Goal: Task Accomplishment & Management: Manage account settings

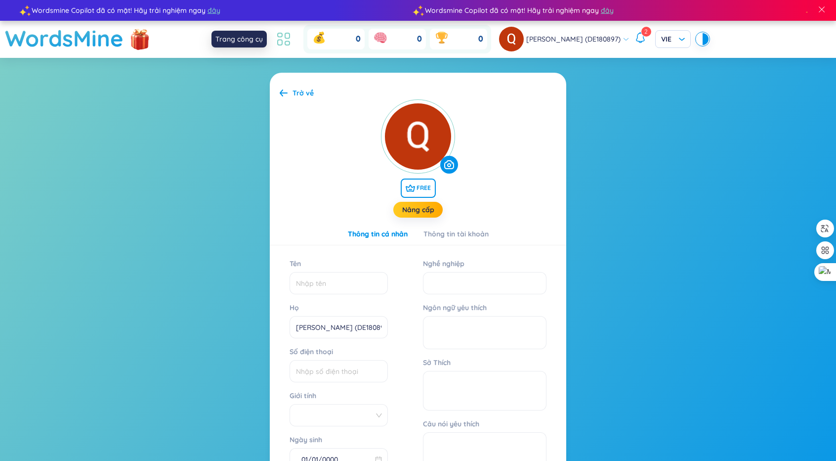
click at [283, 46] on icon at bounding box center [284, 39] width 18 height 18
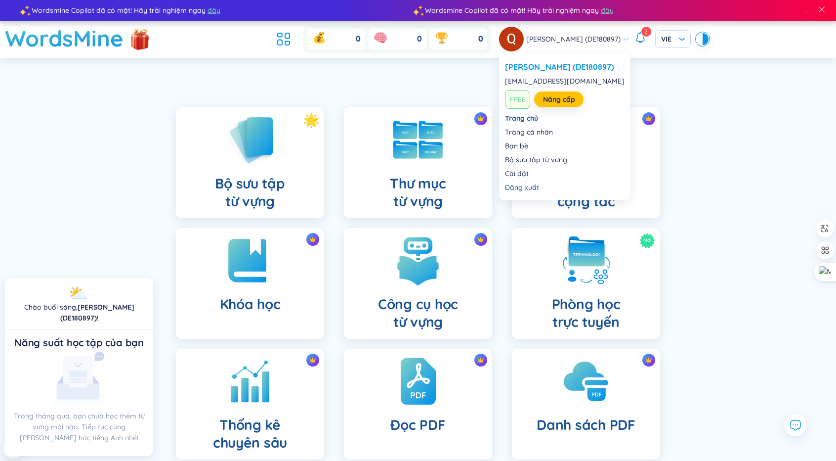
click at [603, 40] on span "[PERSON_NAME] (DE180897)" at bounding box center [573, 39] width 94 height 11
click at [526, 172] on link "Cài đặt" at bounding box center [565, 174] width 120 height 10
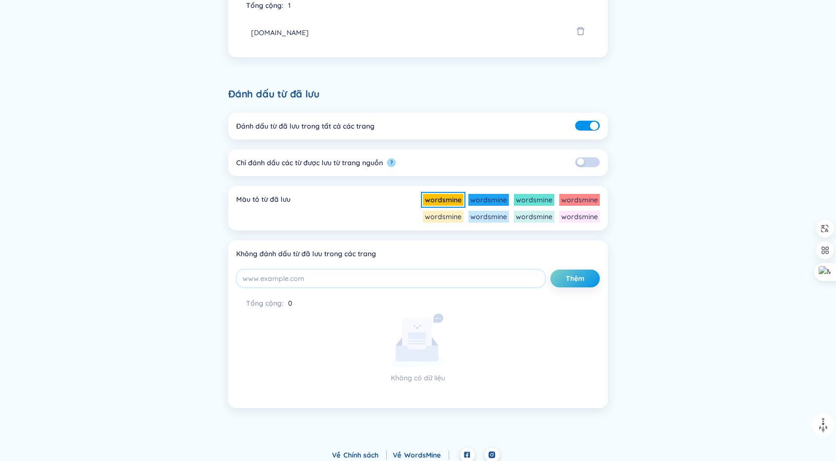
scroll to position [395, 0]
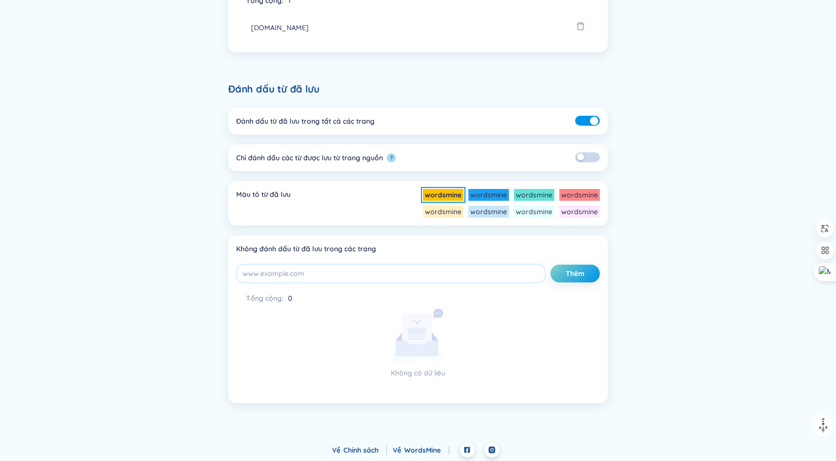
click at [526, 212] on li "wordsmine" at bounding box center [534, 212] width 41 height 12
click at [491, 213] on li "wordsmine" at bounding box center [489, 212] width 41 height 12
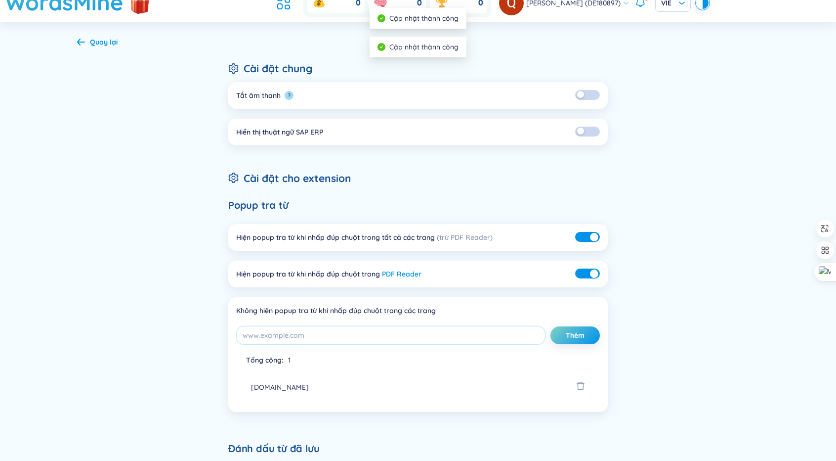
scroll to position [0, 0]
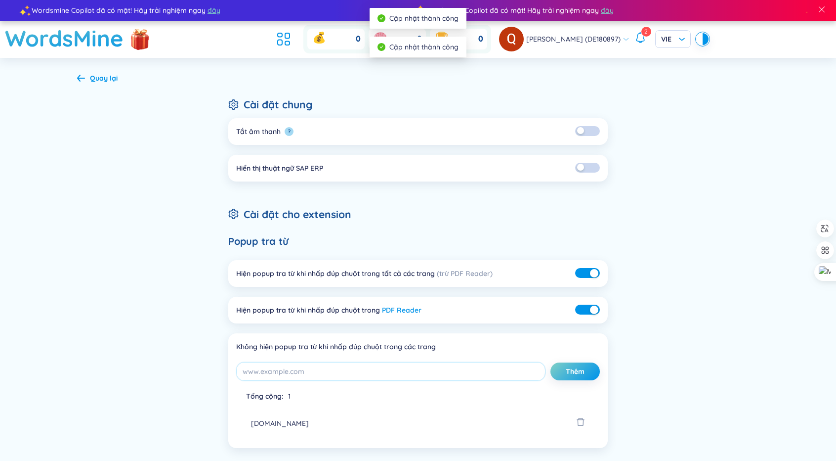
click at [609, 42] on span "[PERSON_NAME] (DE180897)" at bounding box center [573, 39] width 94 height 11
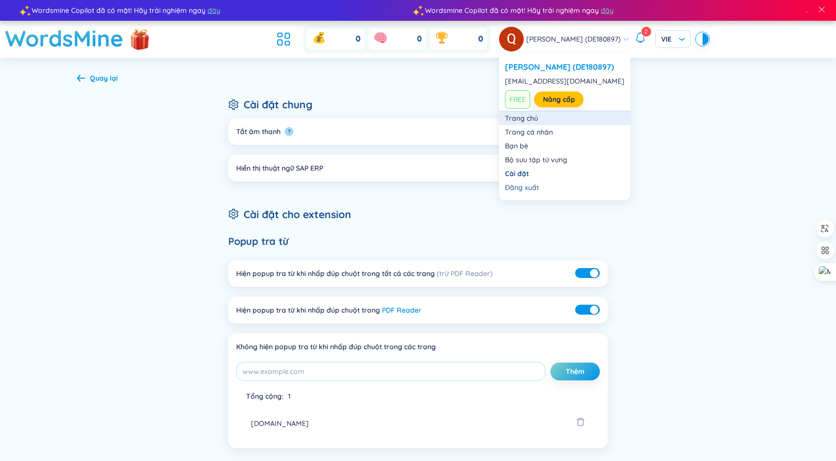
click at [539, 119] on link "Trang chủ" at bounding box center [565, 118] width 120 height 10
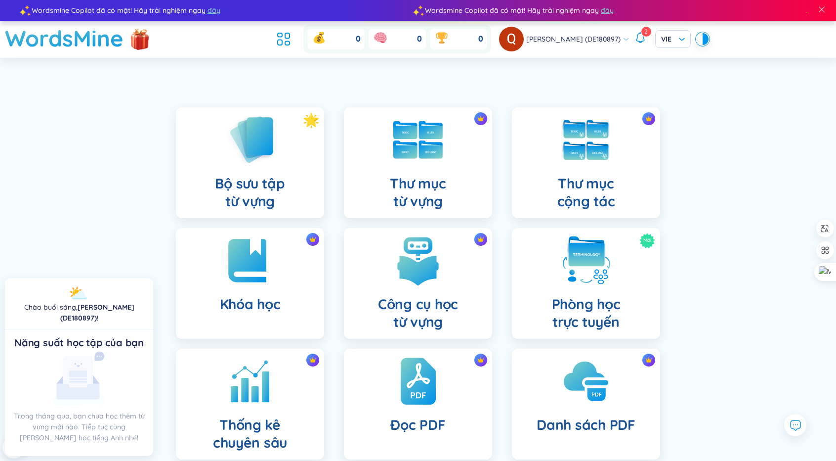
click at [701, 41] on div at bounding box center [700, 39] width 6 height 12
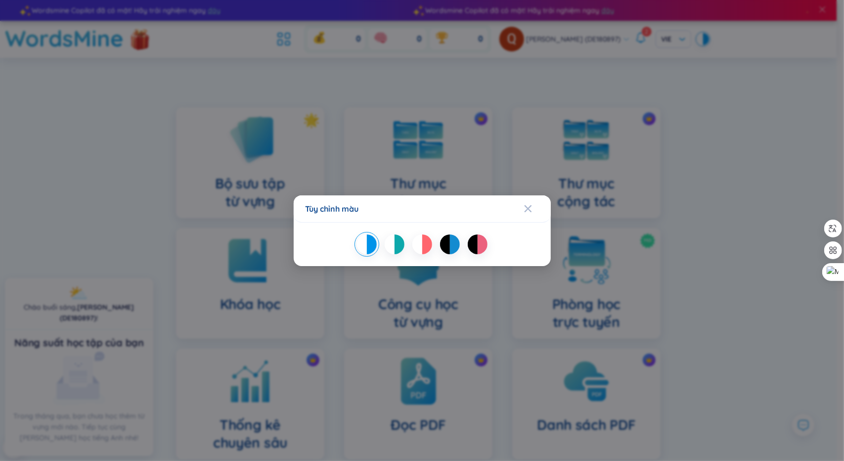
click at [694, 97] on div "Tùy chỉnh màu" at bounding box center [422, 230] width 844 height 461
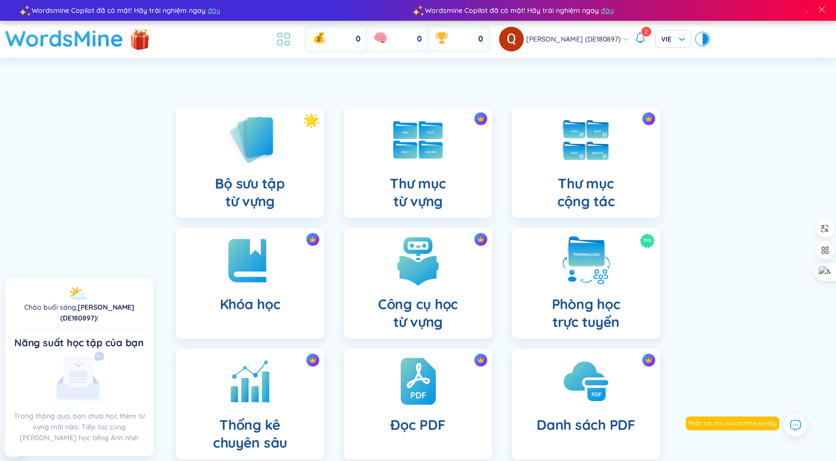
click at [277, 34] on icon at bounding box center [284, 39] width 18 height 18
